Goal: Communication & Community: Answer question/provide support

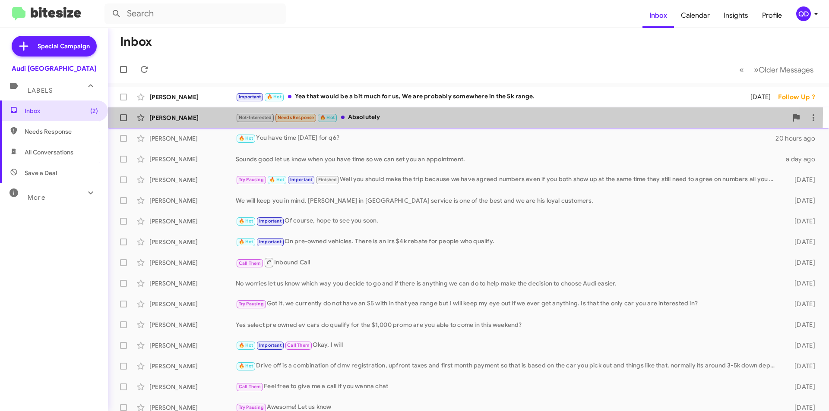
click at [372, 113] on div "Not-Interested Needs Response 🔥 Hot Absolutely" at bounding box center [511, 118] width 551 height 10
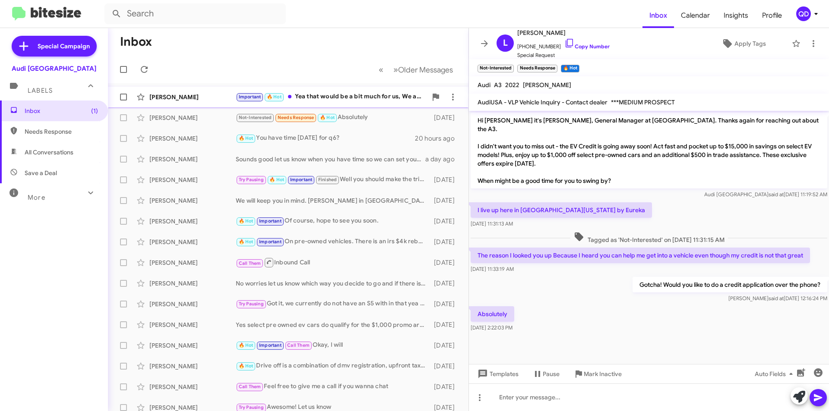
click at [317, 101] on div "Important 🔥 Hot Yea that would be a bit much for us, We are probably somewhere …" at bounding box center [331, 97] width 191 height 10
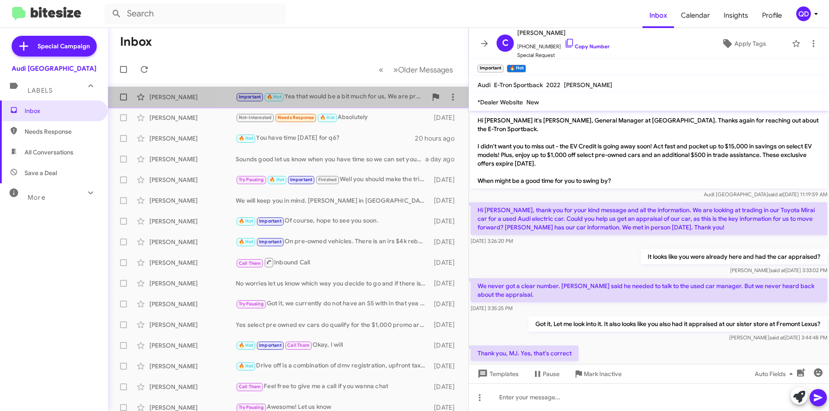
click at [378, 102] on div "Important 🔥 Hot Yea that would be a bit much for us, We are probably somewhere …" at bounding box center [331, 97] width 191 height 10
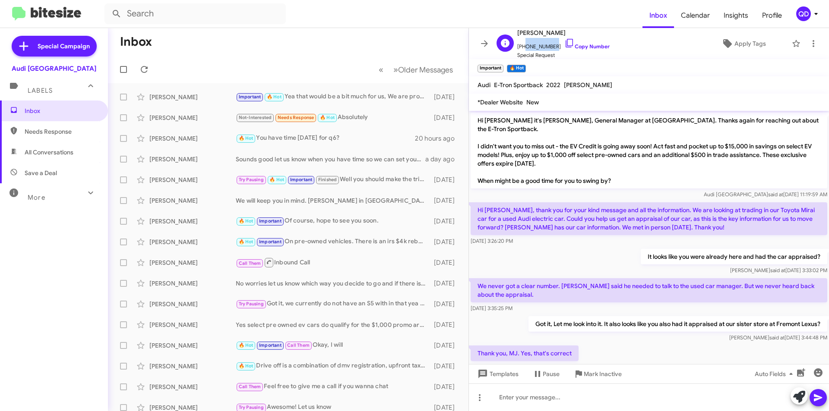
drag, startPoint x: 550, startPoint y: 46, endPoint x: 521, endPoint y: 47, distance: 29.4
click at [521, 47] on span "[PHONE_NUMBER] Copy Number" at bounding box center [563, 44] width 92 height 13
copy span "4158066651"
